Goal: Task Accomplishment & Management: Complete application form

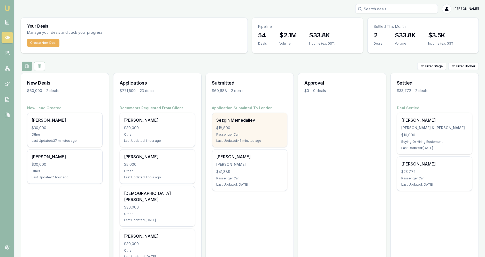
click at [277, 142] on div "Last Updated: 45 minutes ago" at bounding box center [249, 141] width 67 height 4
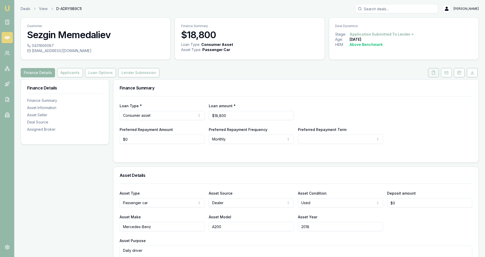
click at [432, 75] on button at bounding box center [433, 72] width 11 height 9
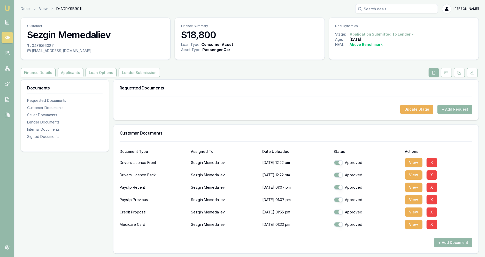
click at [463, 108] on button "+ Add Request" at bounding box center [454, 109] width 35 height 9
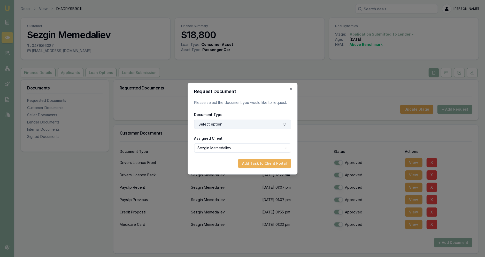
click at [270, 121] on button "Select option..." at bounding box center [242, 124] width 97 height 9
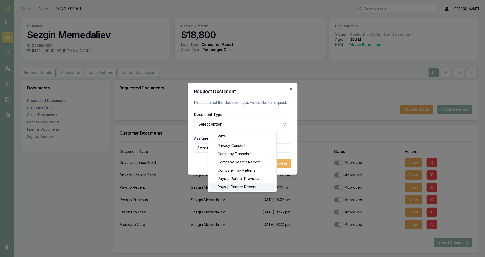
scroll to position [0, 0]
type input "pays"
click at [261, 173] on div "Previous Payslip" at bounding box center [242, 171] width 66 height 8
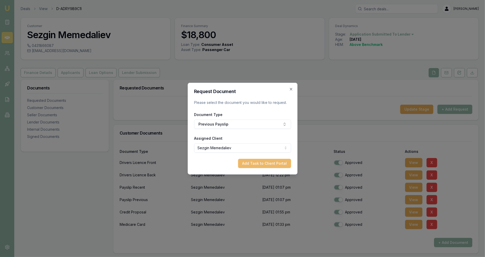
click at [271, 164] on button "Add Task to Client Portal" at bounding box center [264, 163] width 53 height 9
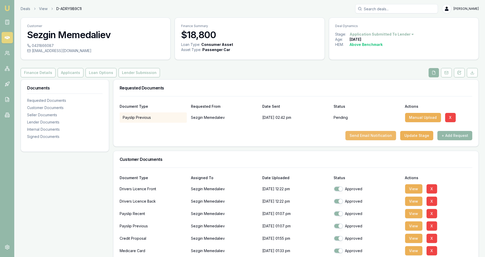
click at [389, 138] on button "Send Email Notification" at bounding box center [370, 135] width 51 height 9
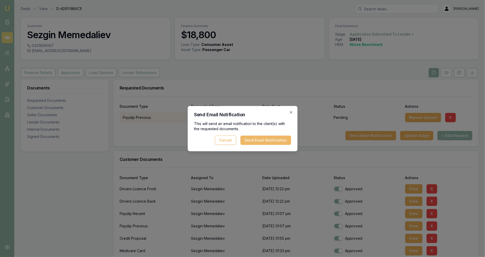
click at [280, 143] on button "Send Email Notification" at bounding box center [265, 140] width 51 height 9
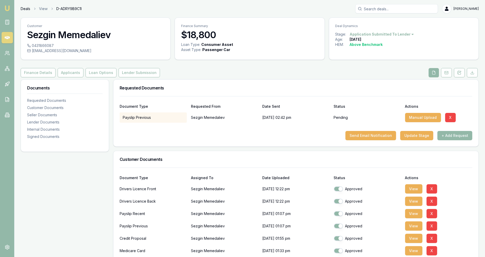
click at [28, 8] on link "Deals" at bounding box center [26, 8] width 10 height 5
